Goal: Information Seeking & Learning: Learn about a topic

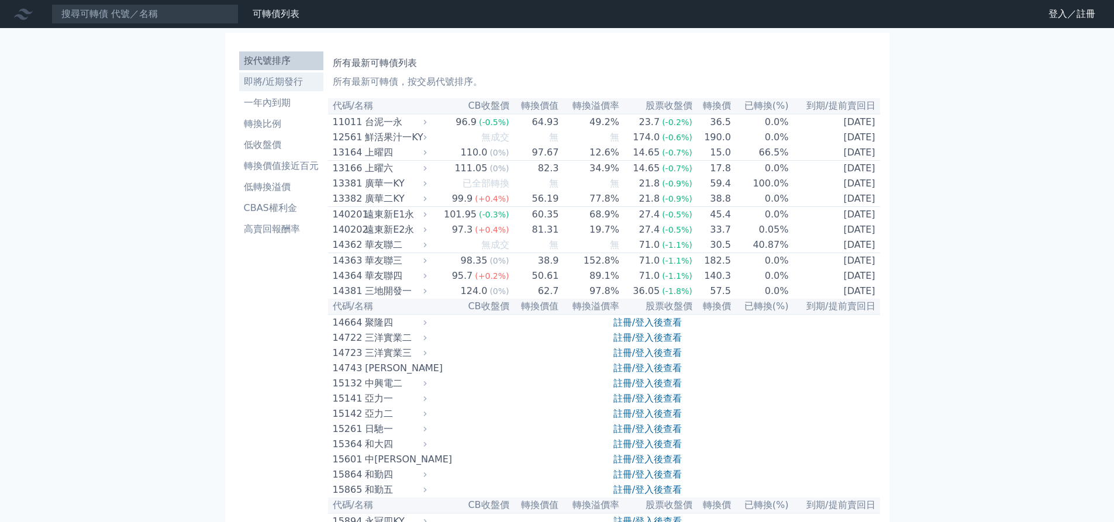
click at [258, 81] on li "即將/近期發行" at bounding box center [281, 82] width 84 height 14
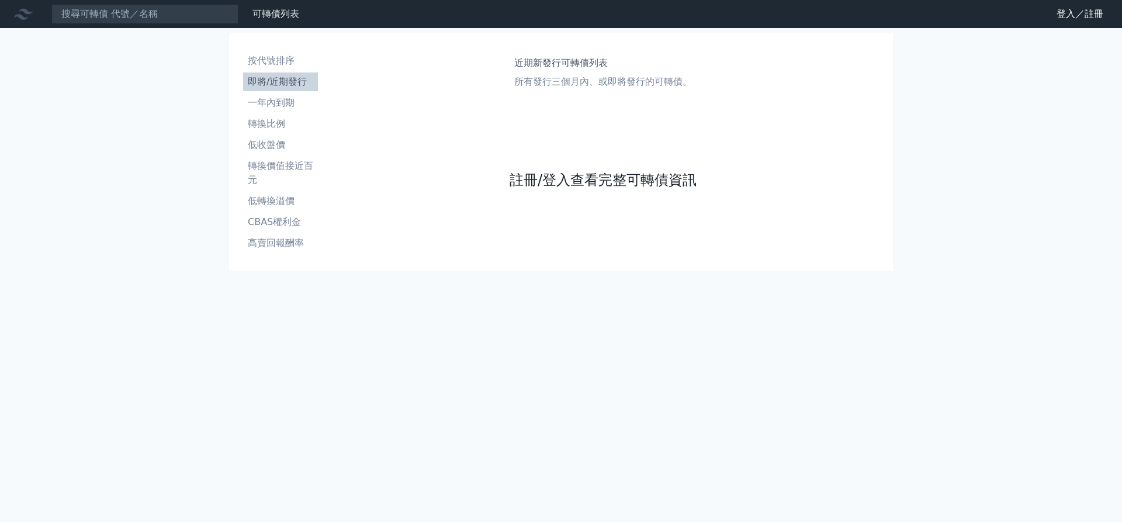
click at [601, 177] on link "註冊/登入查看完整可轉債資訊" at bounding box center [603, 180] width 187 height 19
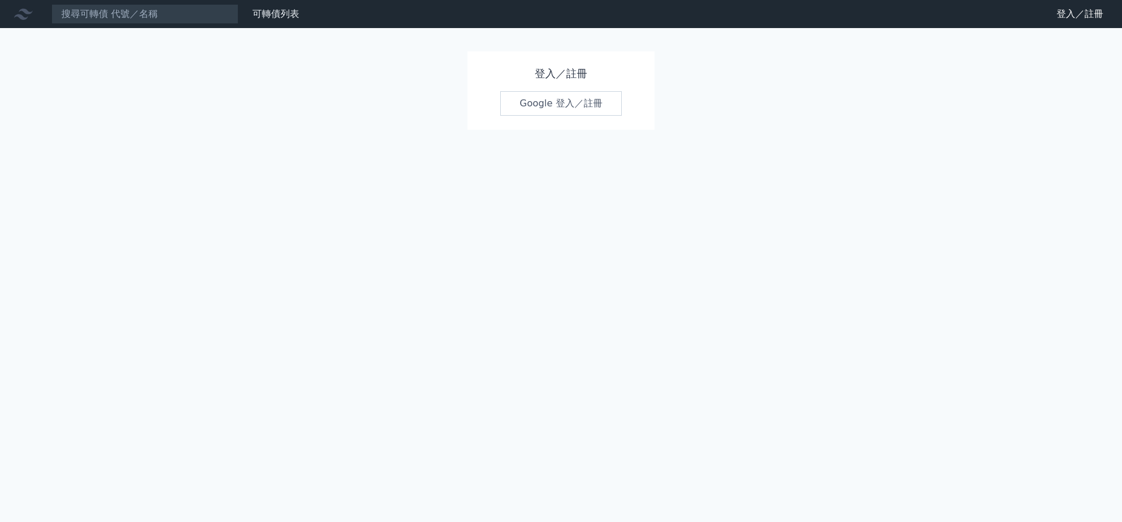
click at [574, 121] on div "登入／註冊 Google 登入／註冊" at bounding box center [561, 90] width 187 height 78
click at [582, 113] on link "Google 登入／註冊" at bounding box center [561, 103] width 122 height 25
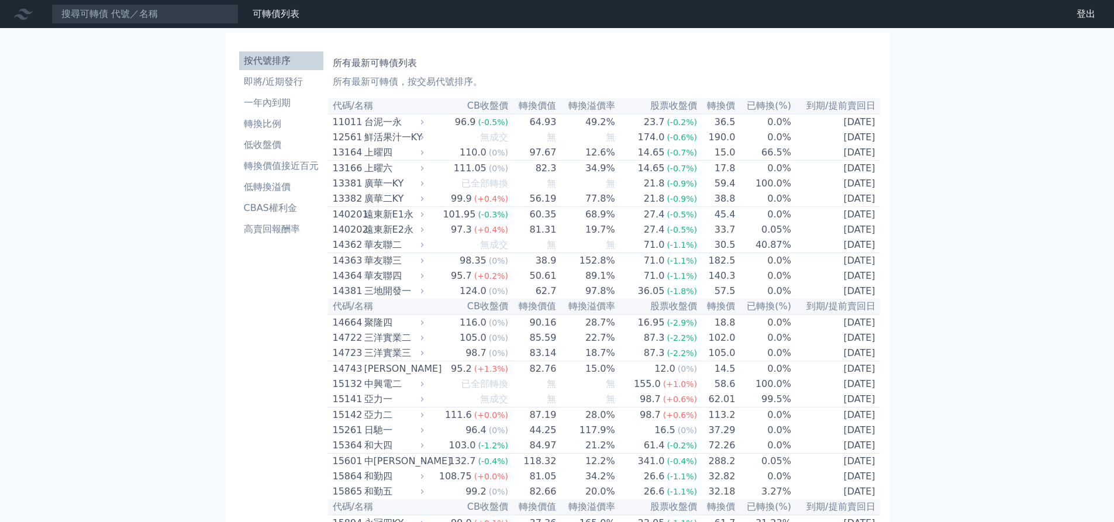
click at [295, 67] on li "按代號排序" at bounding box center [281, 61] width 84 height 14
click at [291, 82] on li "即將/近期發行" at bounding box center [281, 82] width 84 height 14
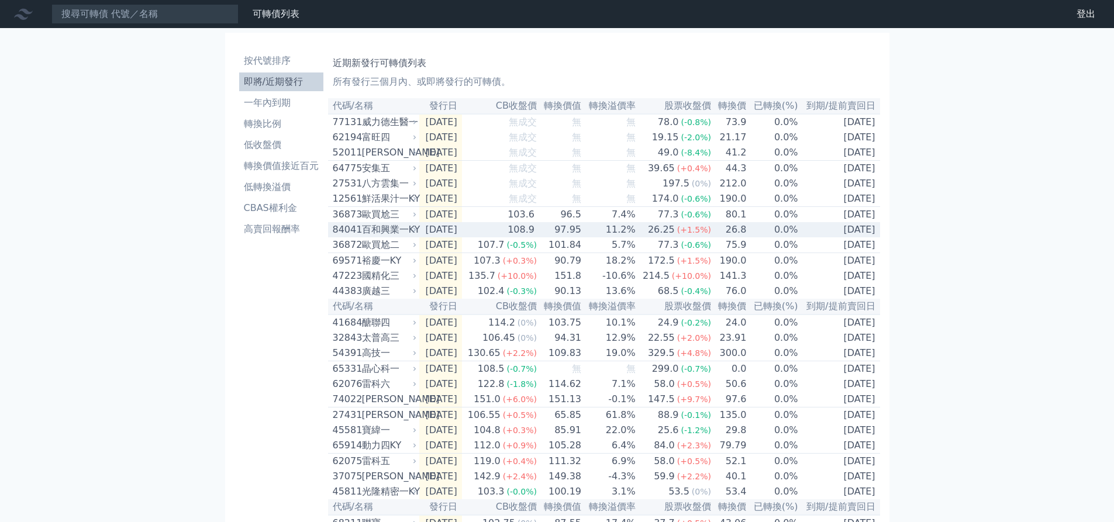
click at [595, 237] on td "11.2%" at bounding box center [609, 229] width 54 height 15
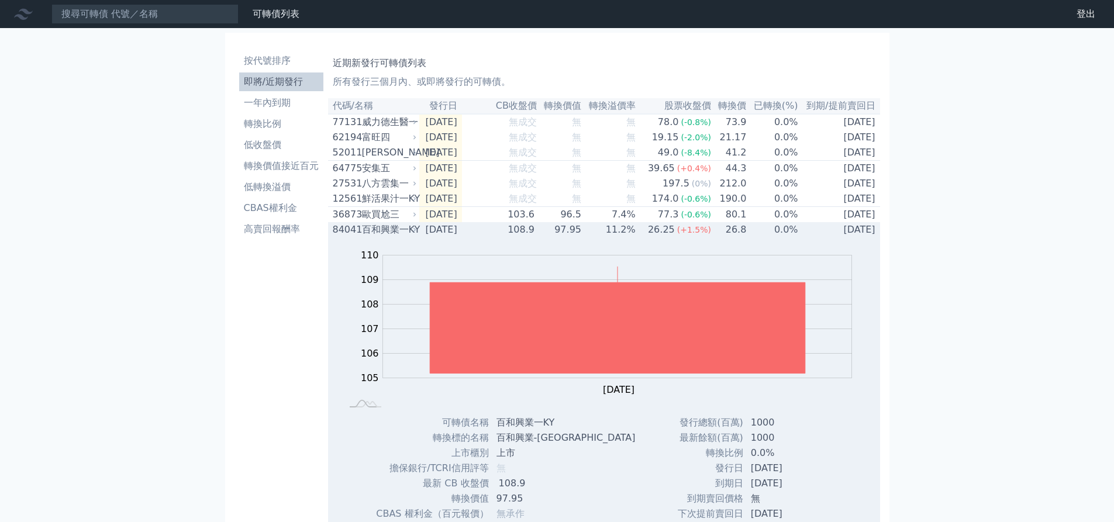
click at [552, 237] on td "97.95" at bounding box center [559, 229] width 44 height 15
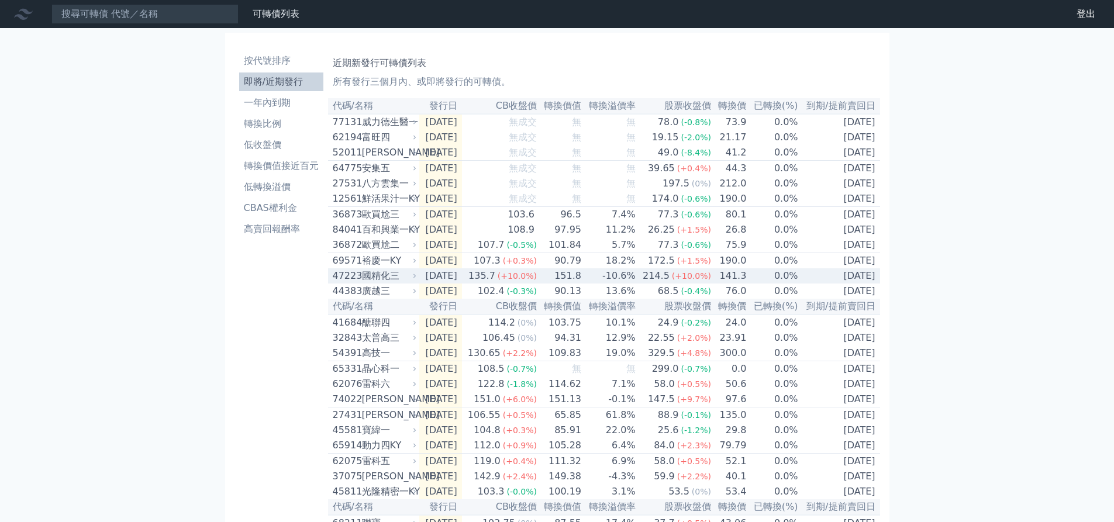
click at [559, 284] on td "151.8" at bounding box center [559, 275] width 44 height 15
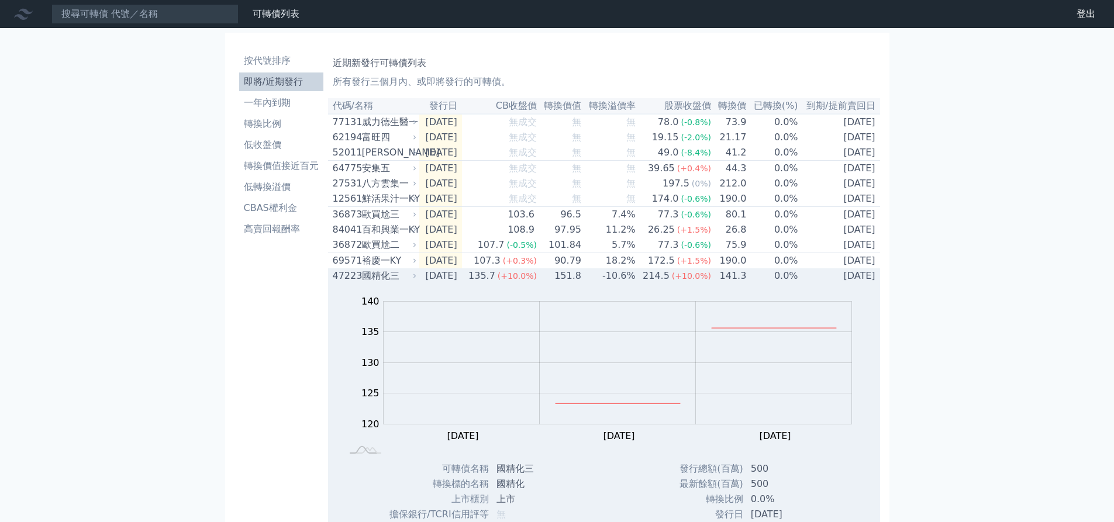
click at [559, 284] on td "151.8" at bounding box center [559, 275] width 44 height 15
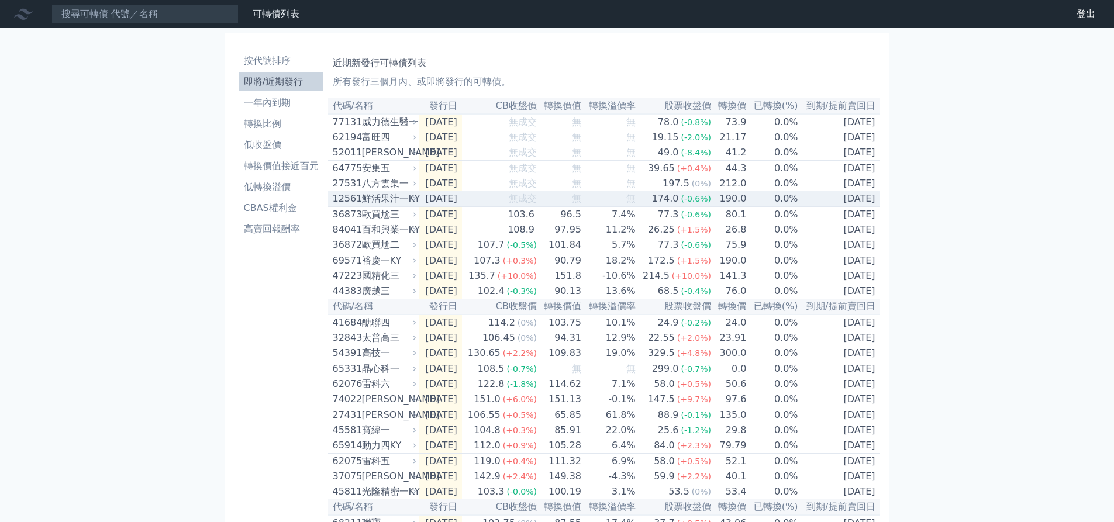
click at [381, 205] on div "鮮活果汁一KY" at bounding box center [388, 199] width 53 height 14
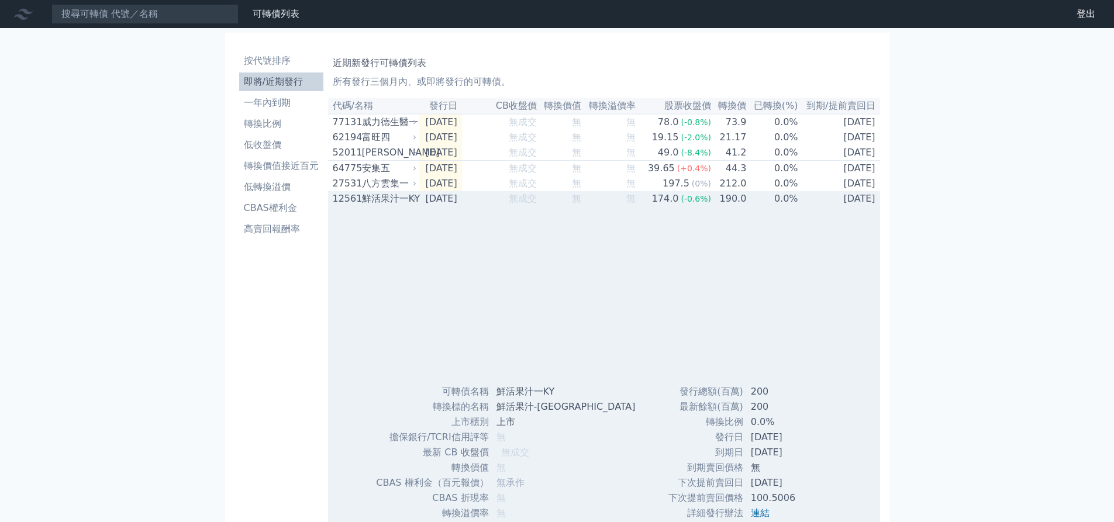
click at [381, 205] on div "鮮活果汁一KY" at bounding box center [388, 199] width 53 height 14
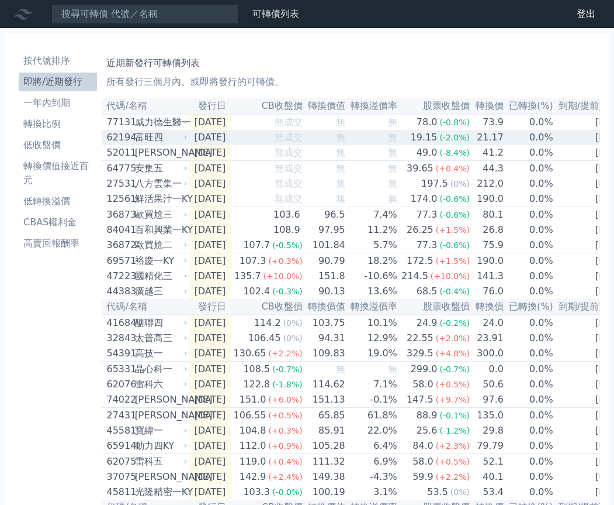
click at [182, 141] on div "富旺四" at bounding box center [160, 137] width 50 height 14
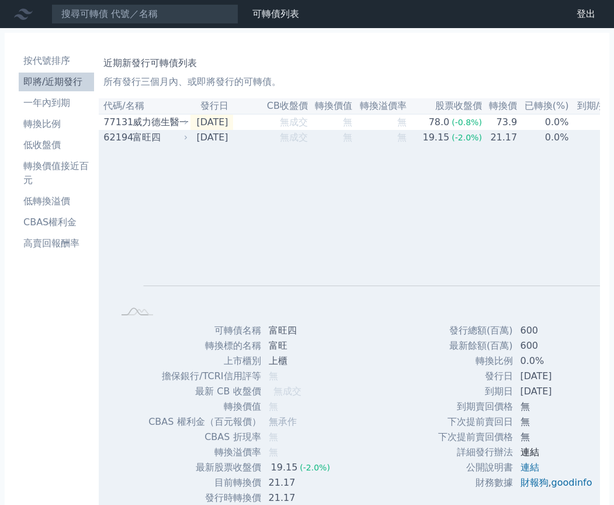
click at [527, 452] on link "連結" at bounding box center [530, 451] width 19 height 11
click at [151, 144] on div "富旺四" at bounding box center [159, 137] width 53 height 14
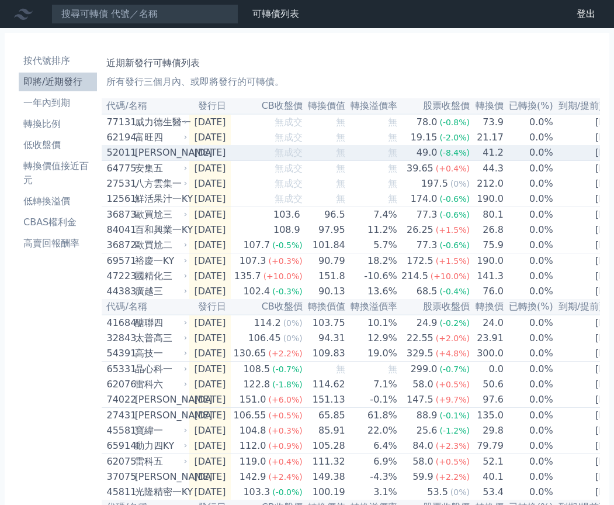
click at [152, 160] on div "[PERSON_NAME]" at bounding box center [160, 153] width 50 height 14
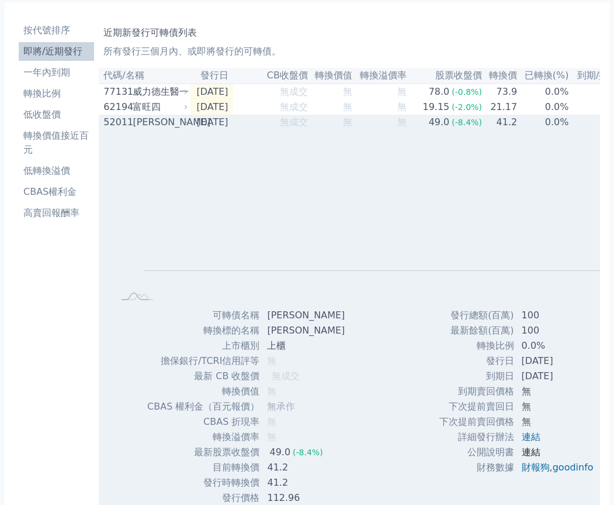
scroll to position [58, 0]
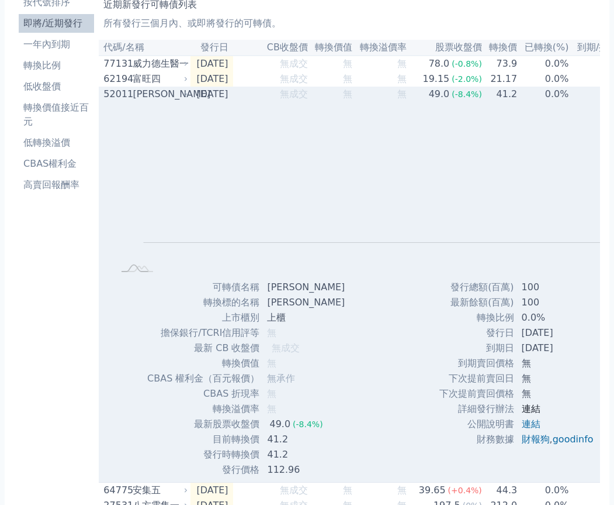
click at [527, 409] on link "連結" at bounding box center [531, 408] width 19 height 11
